Goal: Task Accomplishment & Management: Use online tool/utility

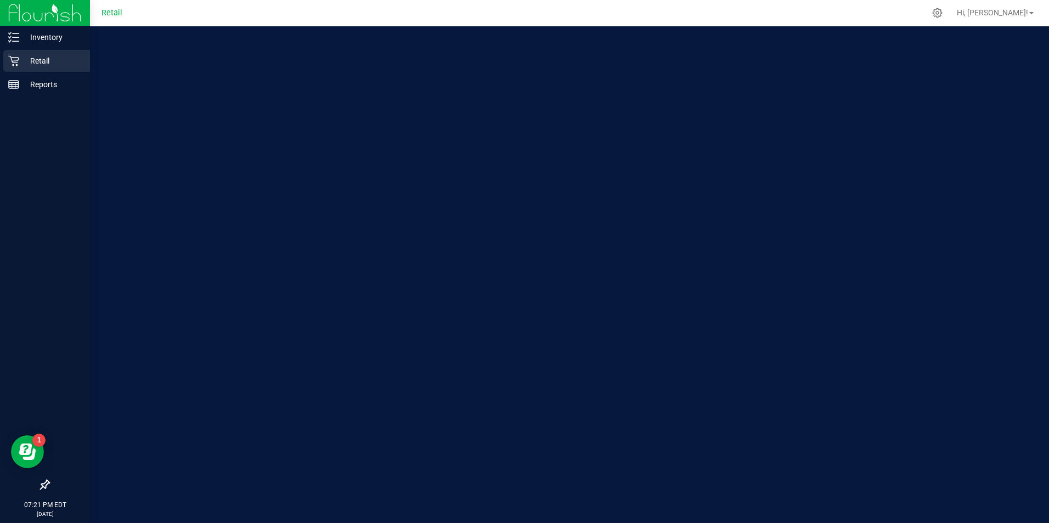
click at [24, 55] on p "Retail" at bounding box center [52, 60] width 66 height 13
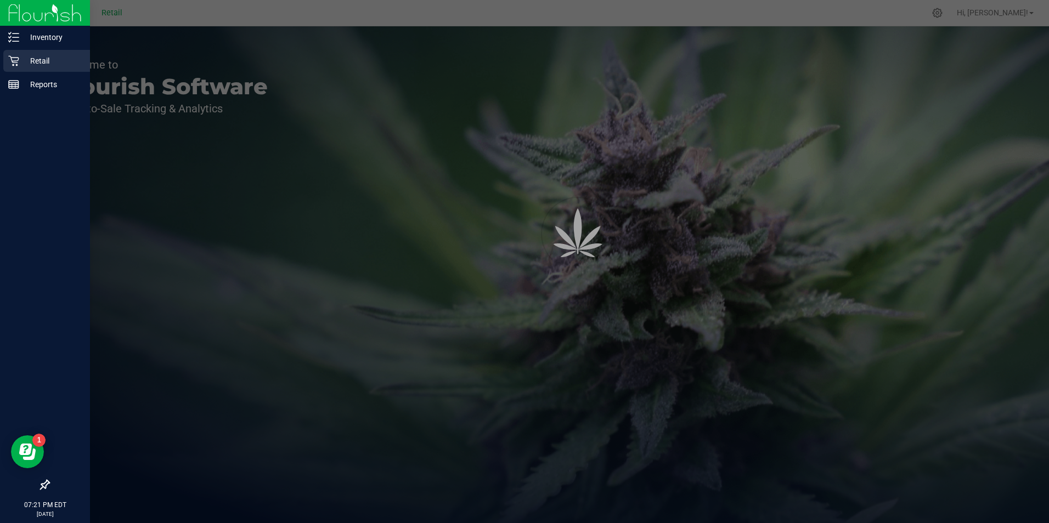
click at [26, 57] on p "Retail" at bounding box center [52, 60] width 66 height 13
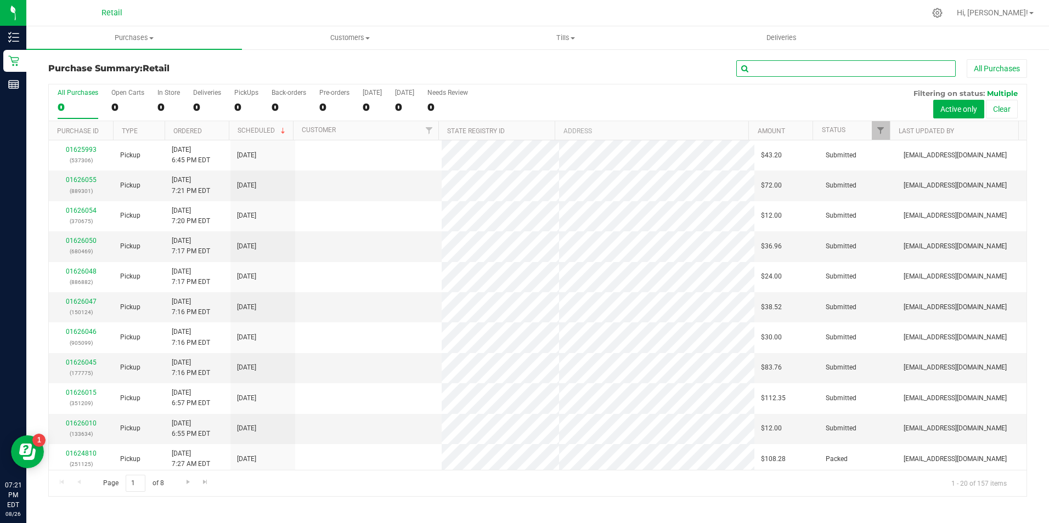
click at [801, 72] on input "text" at bounding box center [845, 68] width 219 height 16
click at [158, 107] on div "0" at bounding box center [168, 107] width 22 height 13
click at [0, 0] on input "In Store 0" at bounding box center [0, 0] width 0 height 0
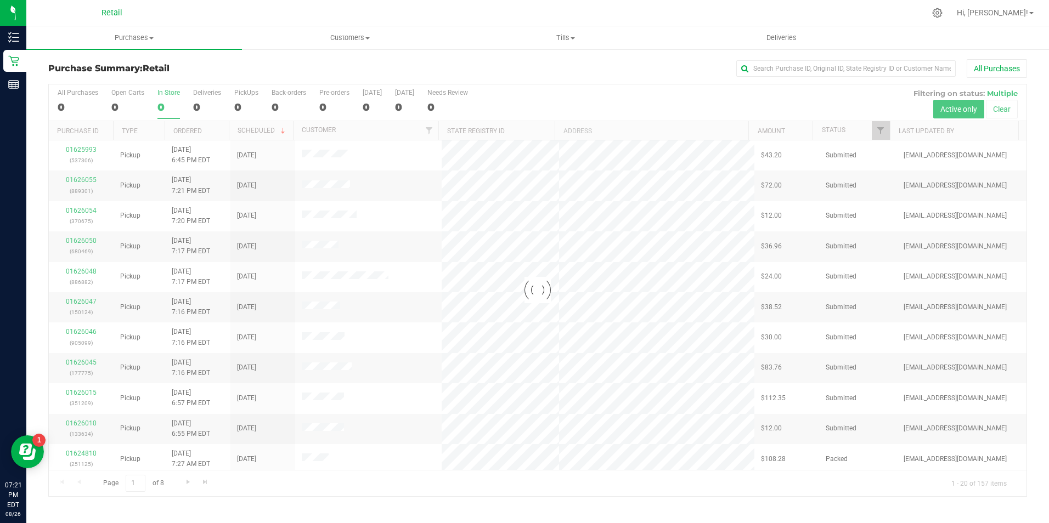
click at [157, 91] on div "In Store" at bounding box center [168, 93] width 22 height 8
click at [0, 0] on input "In Store 0" at bounding box center [0, 0] width 0 height 0
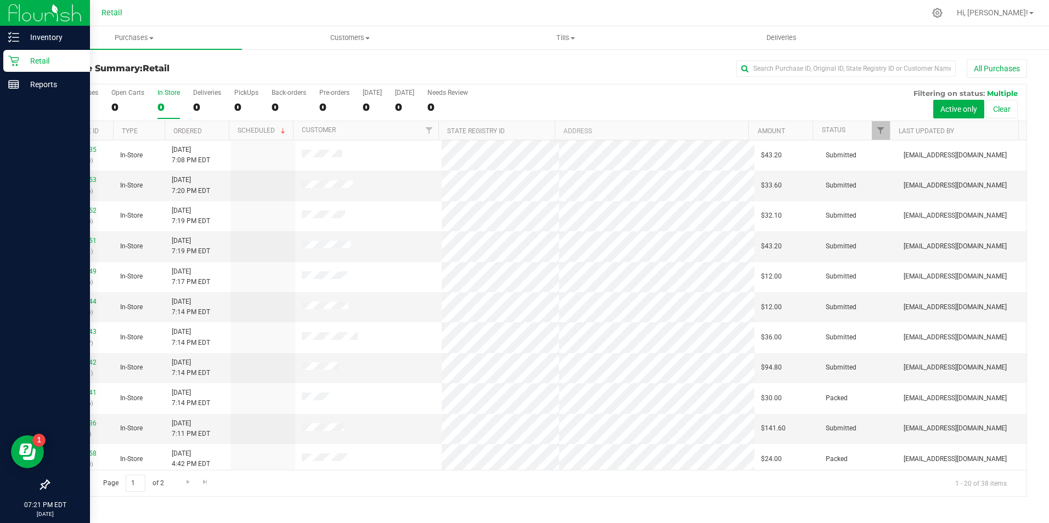
click at [10, 72] on link "Retail" at bounding box center [45, 62] width 90 height 24
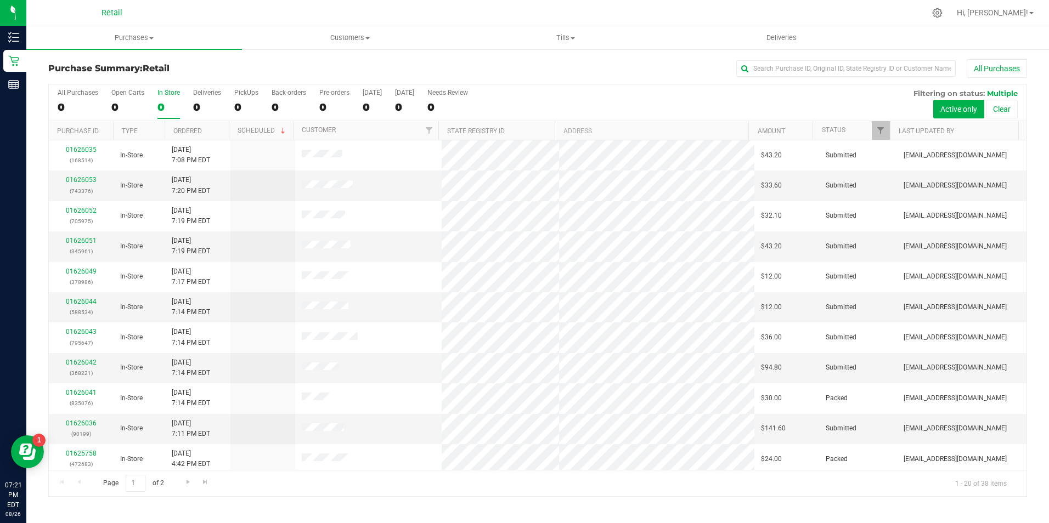
click at [173, 101] on div "0" at bounding box center [168, 107] width 22 height 13
click at [0, 0] on input "In Store 0" at bounding box center [0, 0] width 0 height 0
click at [178, 106] on div "0" at bounding box center [168, 107] width 22 height 13
click at [0, 0] on input "In Store 0" at bounding box center [0, 0] width 0 height 0
click at [799, 65] on input "text" at bounding box center [845, 68] width 219 height 16
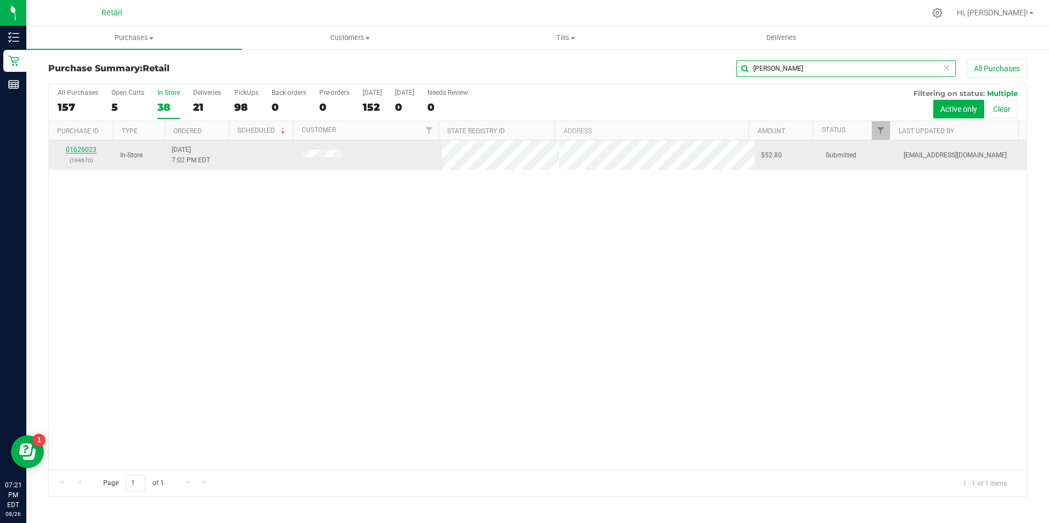
type input "[PERSON_NAME]"
click at [92, 148] on link "01626023" at bounding box center [81, 150] width 31 height 8
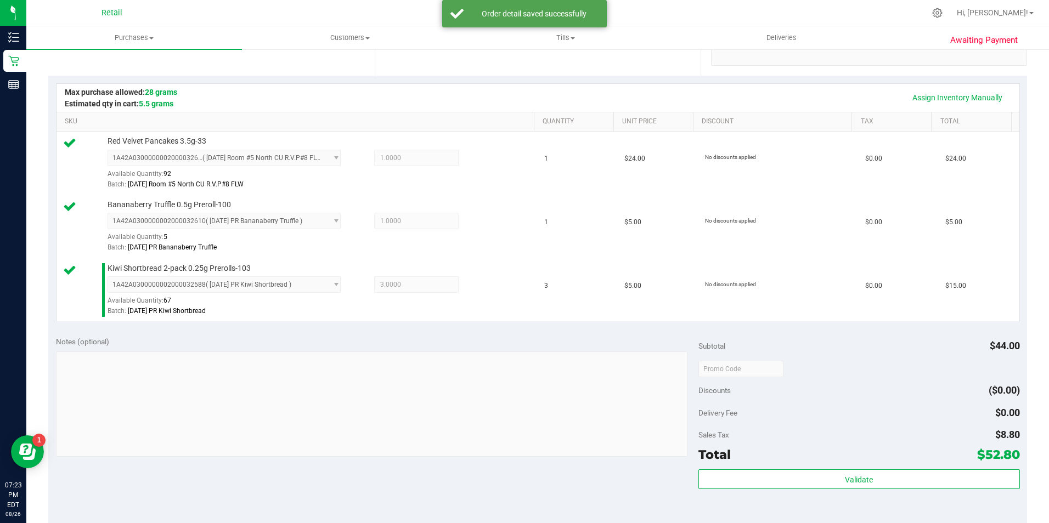
scroll to position [249, 0]
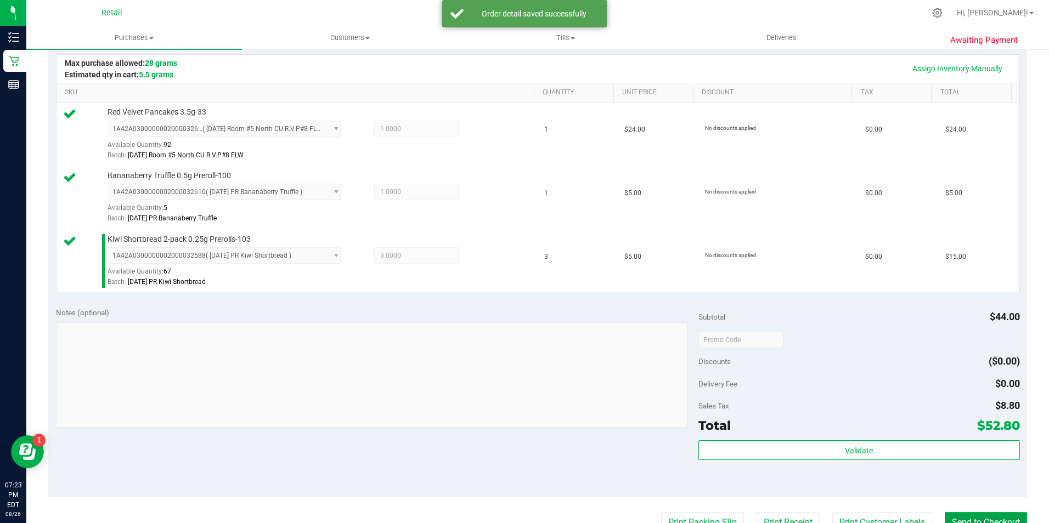
click at [989, 516] on button "Send to Checkout" at bounding box center [986, 522] width 82 height 21
